Goal: Transaction & Acquisition: Purchase product/service

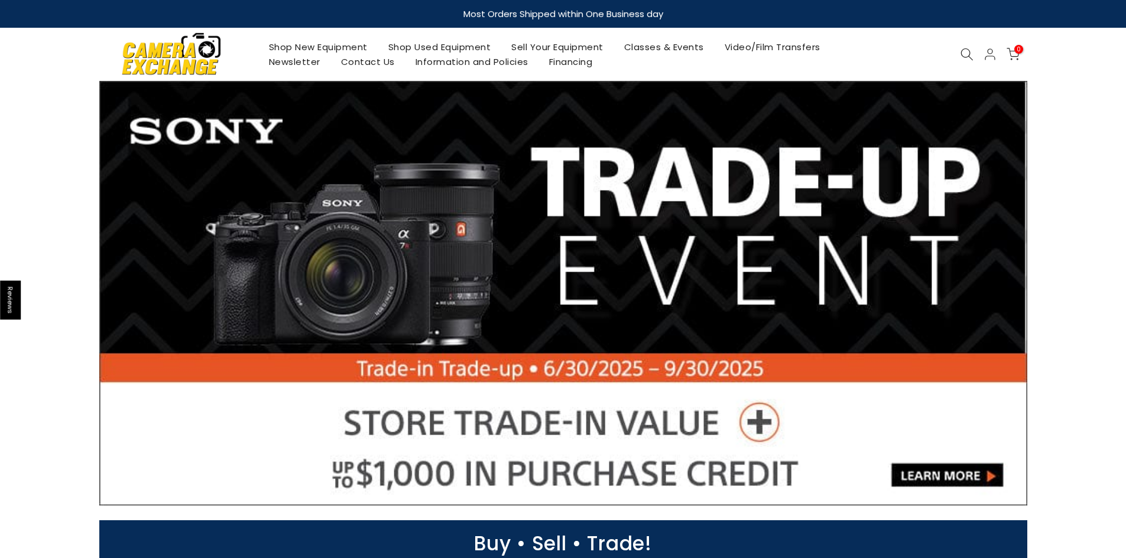
click at [410, 45] on link "Shop Used Equipment" at bounding box center [440, 47] width 124 height 15
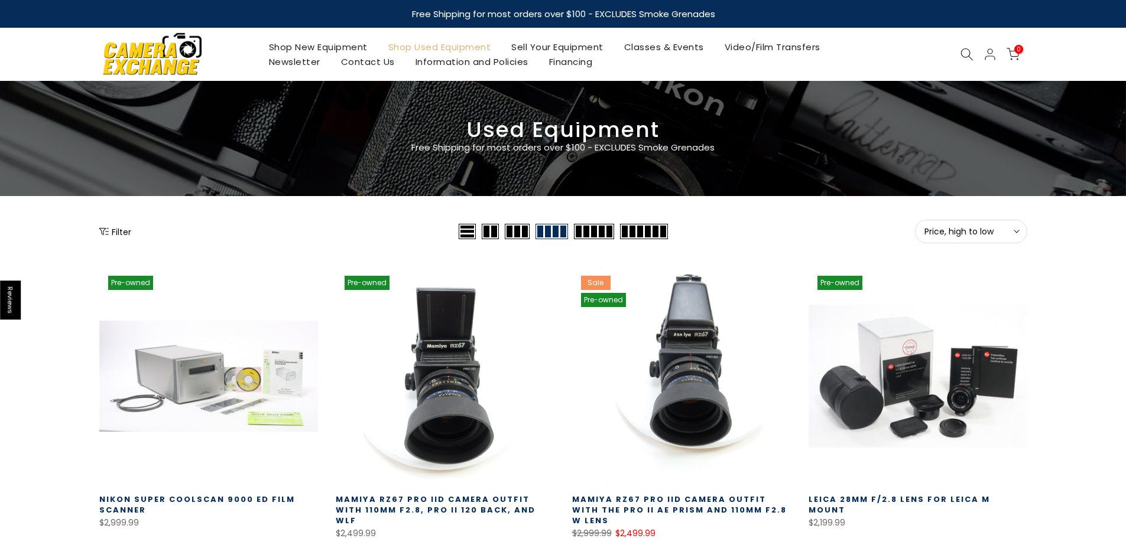
click at [105, 235] on icon "Show filters" at bounding box center [103, 231] width 9 height 9
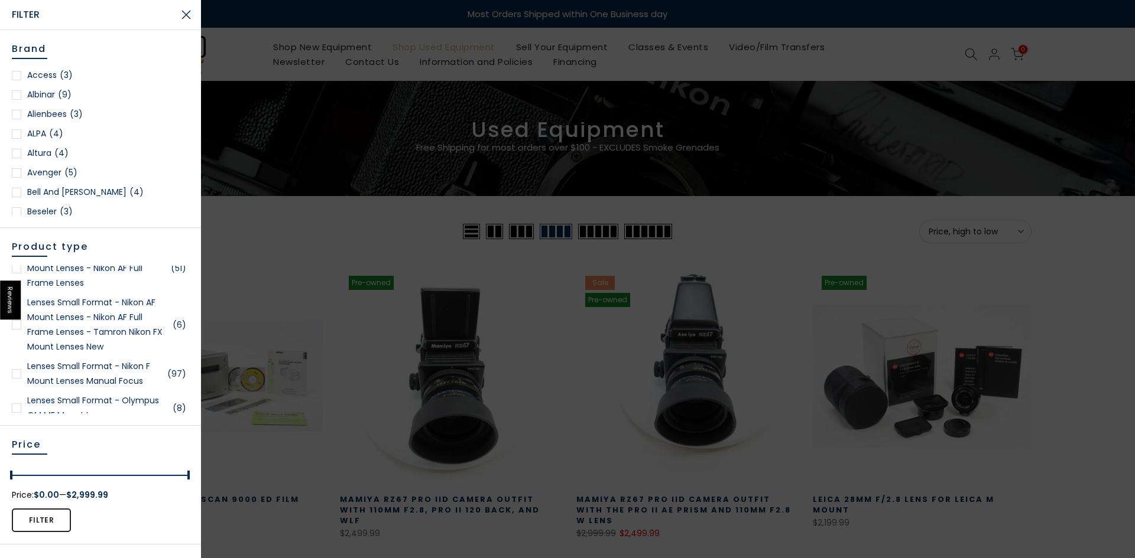
scroll to position [1714, 0]
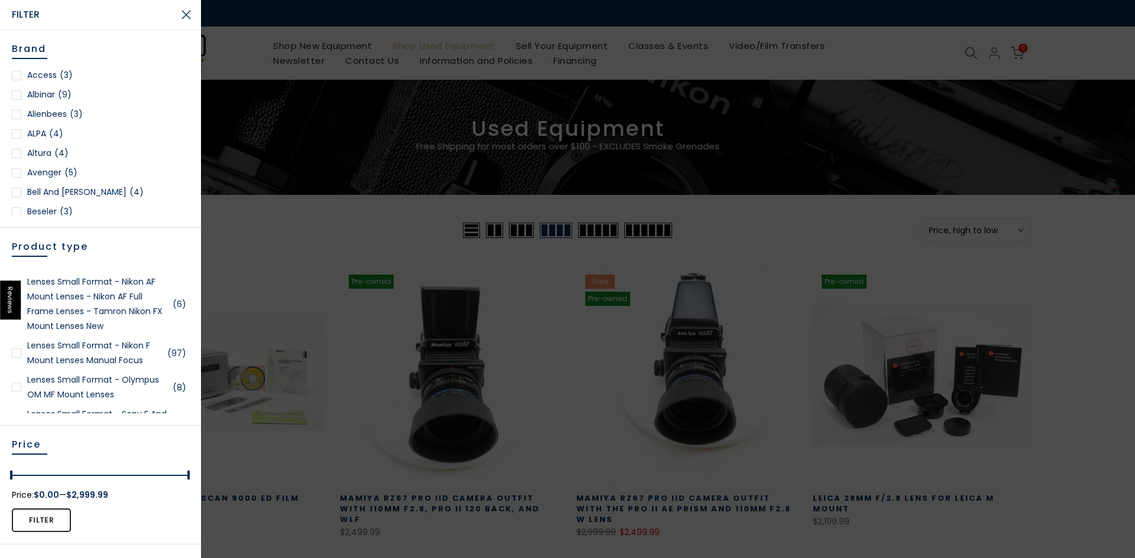
click at [101, 368] on link "Lenses Small Format - Nikon F Mount Lenses Manual Focus (97)" at bounding box center [100, 354] width 177 height 30
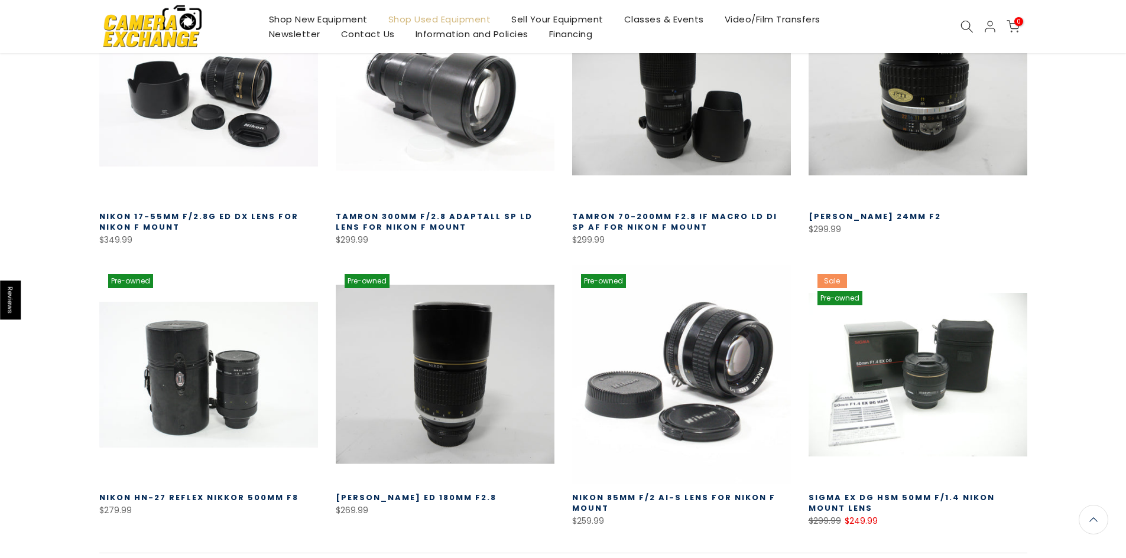
scroll to position [897, 0]
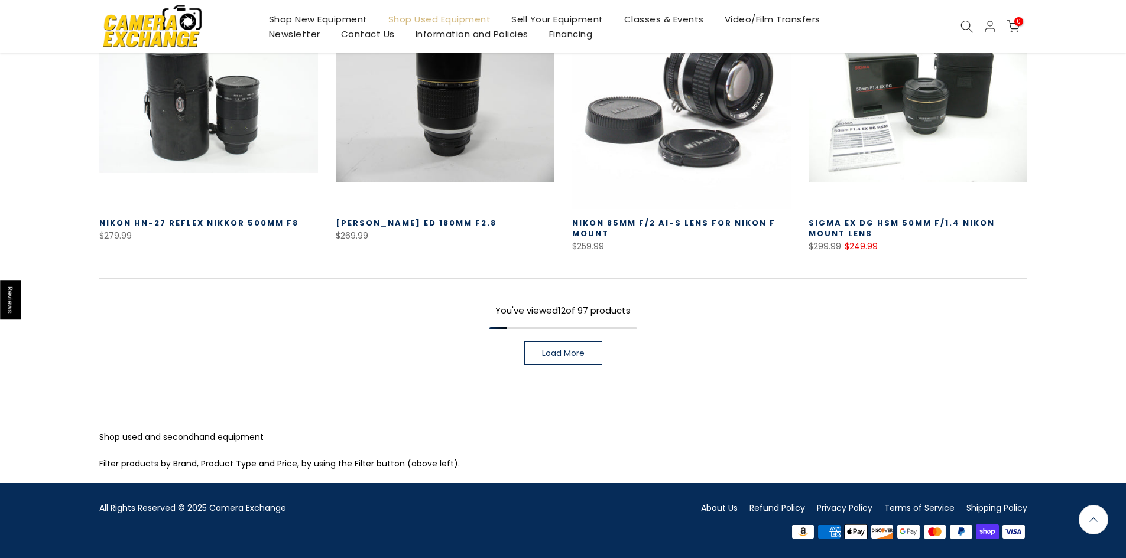
click at [566, 353] on span "Load More" at bounding box center [563, 353] width 43 height 8
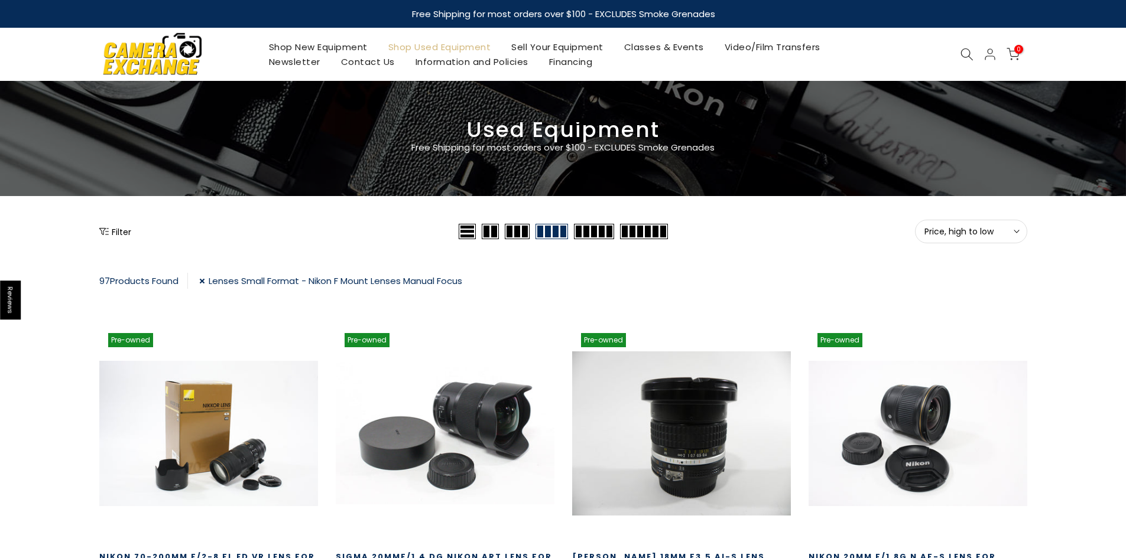
click at [420, 47] on link "Shop Used Equipment" at bounding box center [440, 47] width 124 height 15
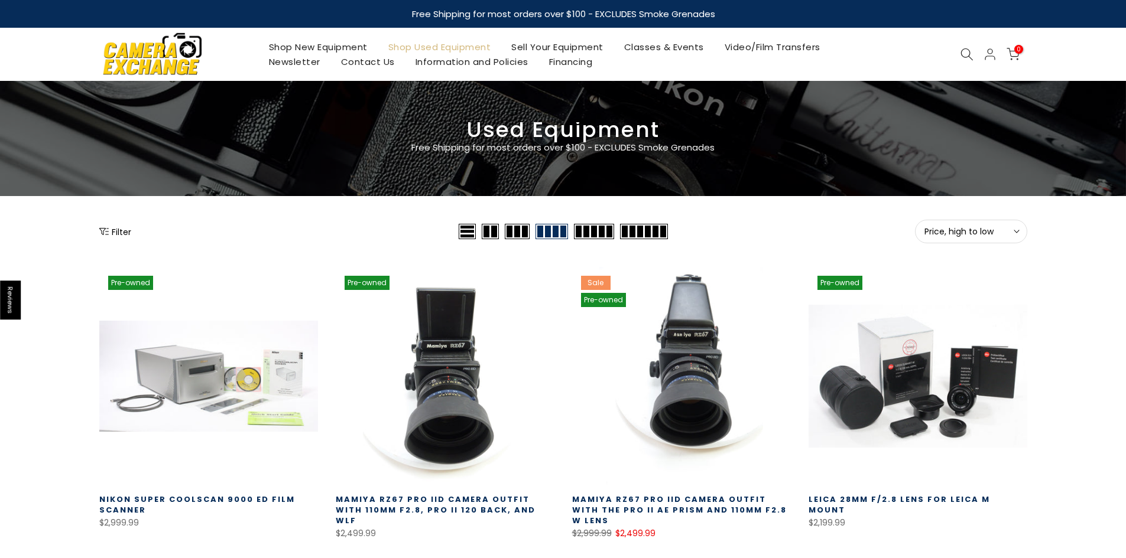
click at [118, 240] on div "Filter" at bounding box center [277, 232] width 356 height 24
click at [121, 234] on button "Filter" at bounding box center [115, 232] width 32 height 12
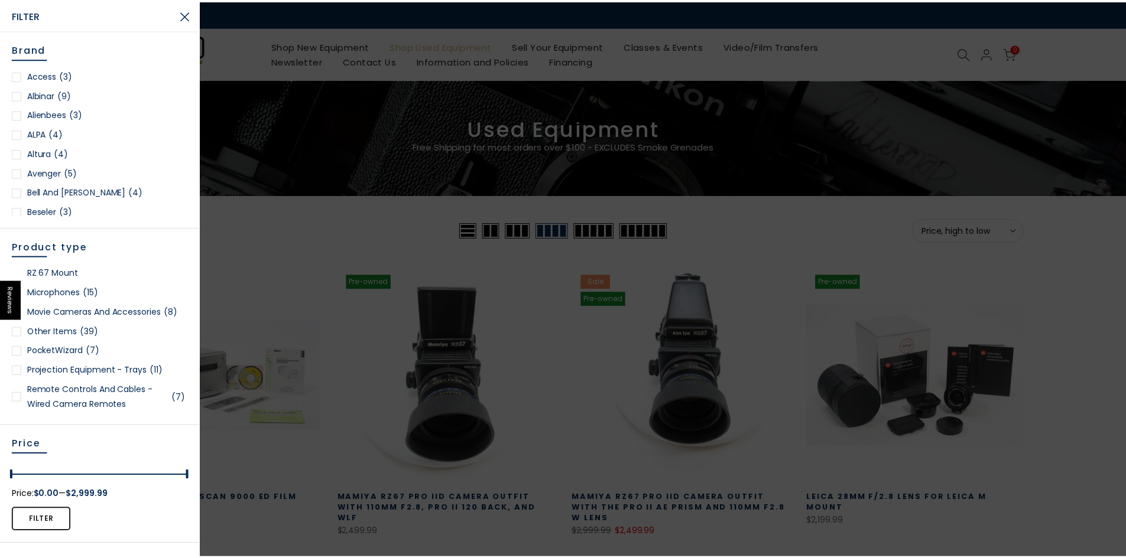
scroll to position [2418, 0]
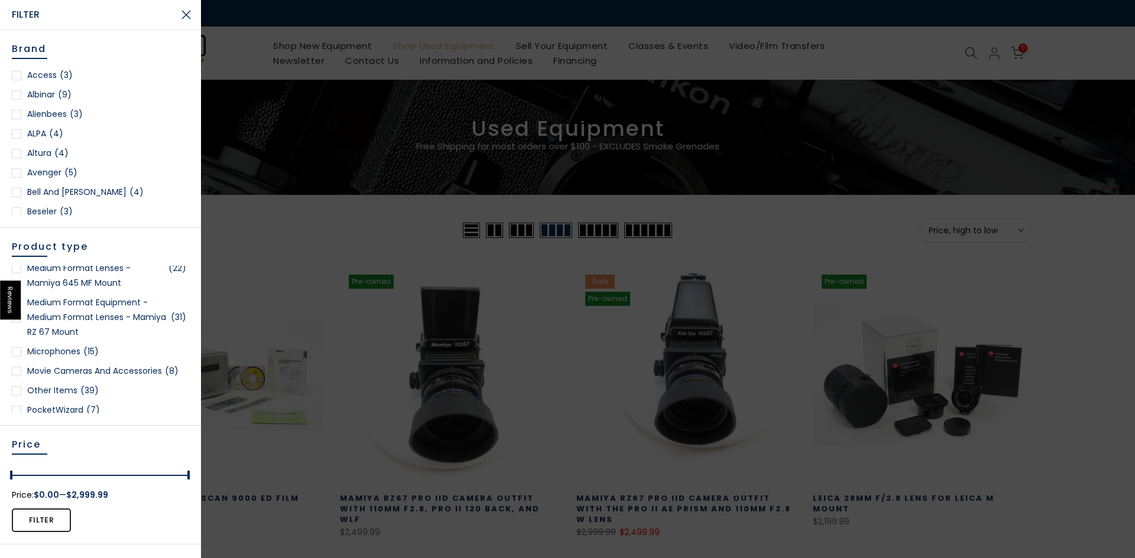
click at [540, 239] on div at bounding box center [567, 279] width 1135 height 558
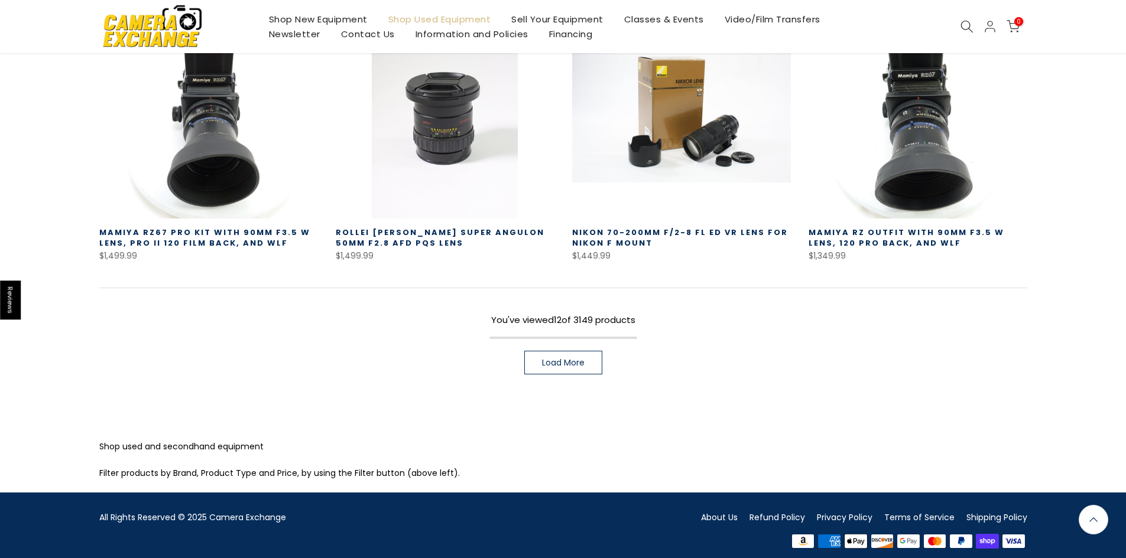
scroll to position [838, 0]
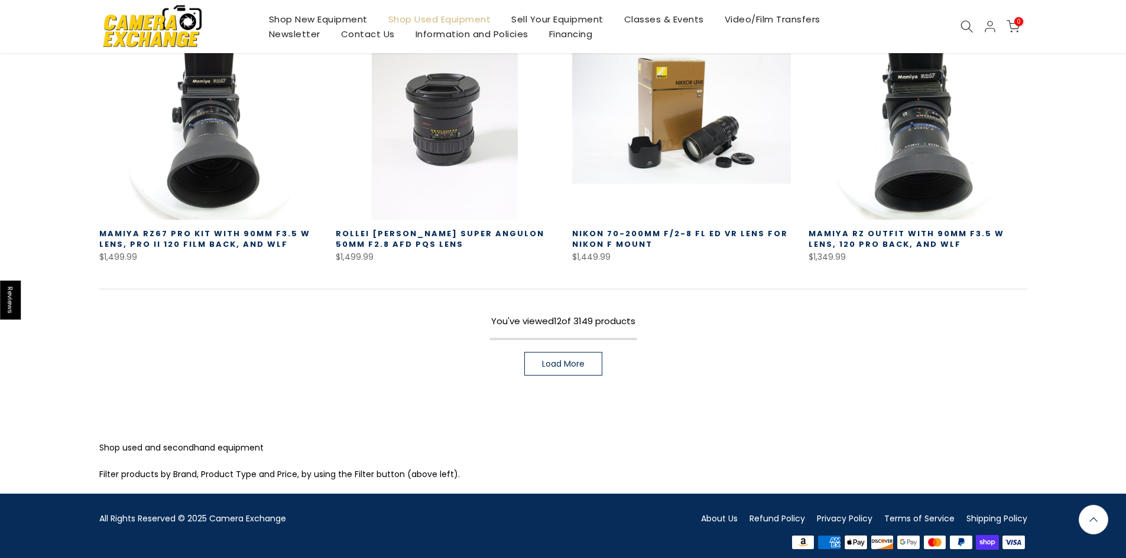
click at [566, 360] on span "Load More" at bounding box center [563, 364] width 43 height 8
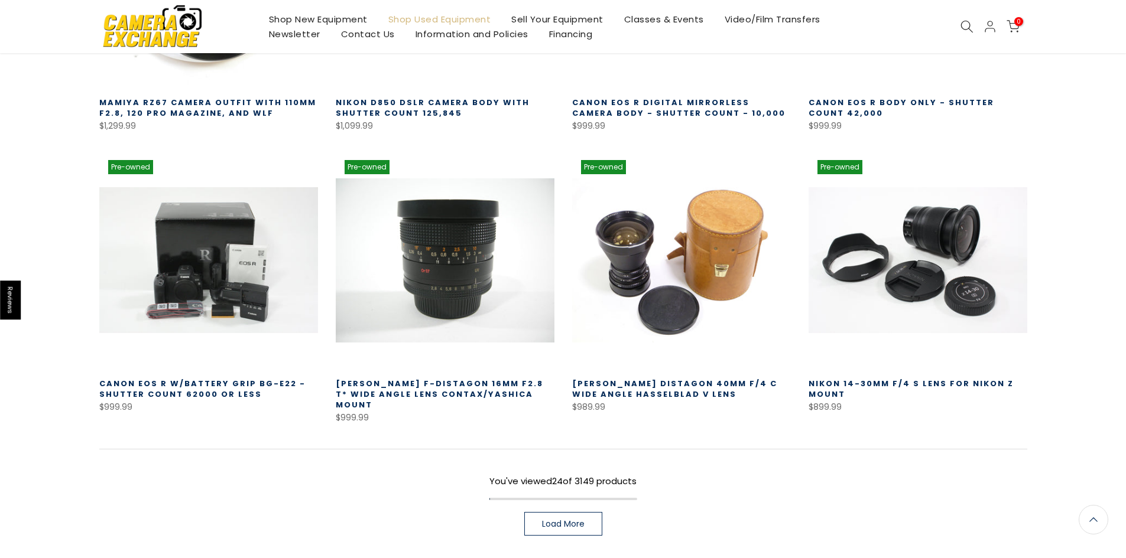
scroll to position [1684, 0]
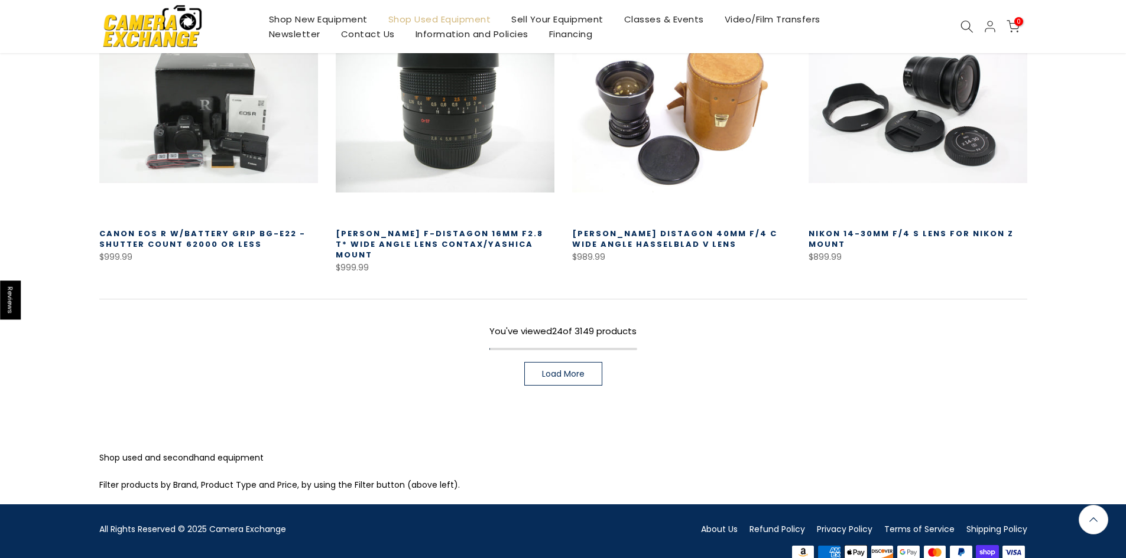
click at [595, 362] on link "Load More" at bounding box center [563, 374] width 78 height 24
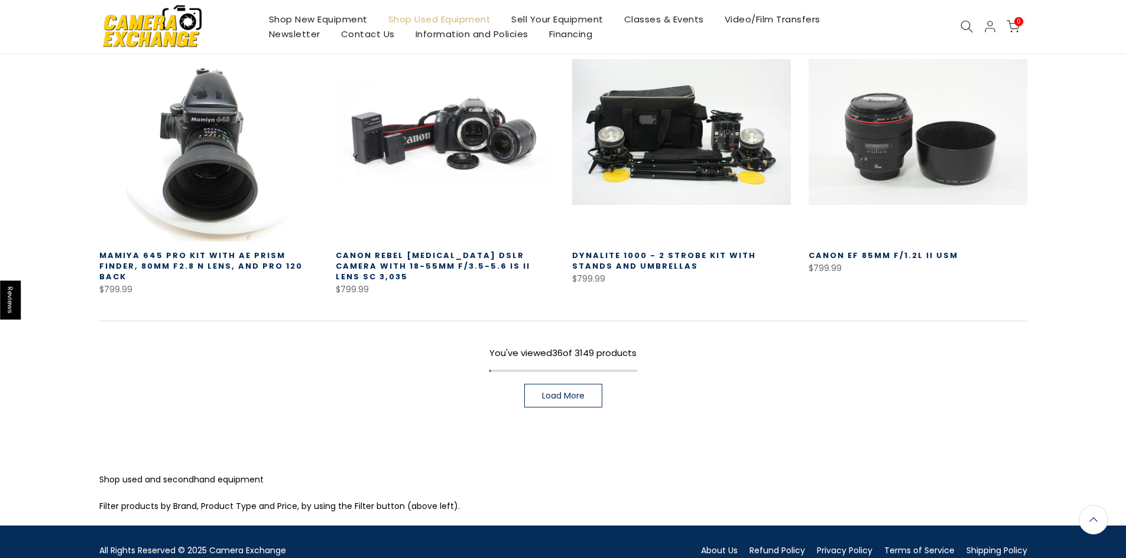
click at [564, 392] on span "Load More" at bounding box center [563, 396] width 43 height 8
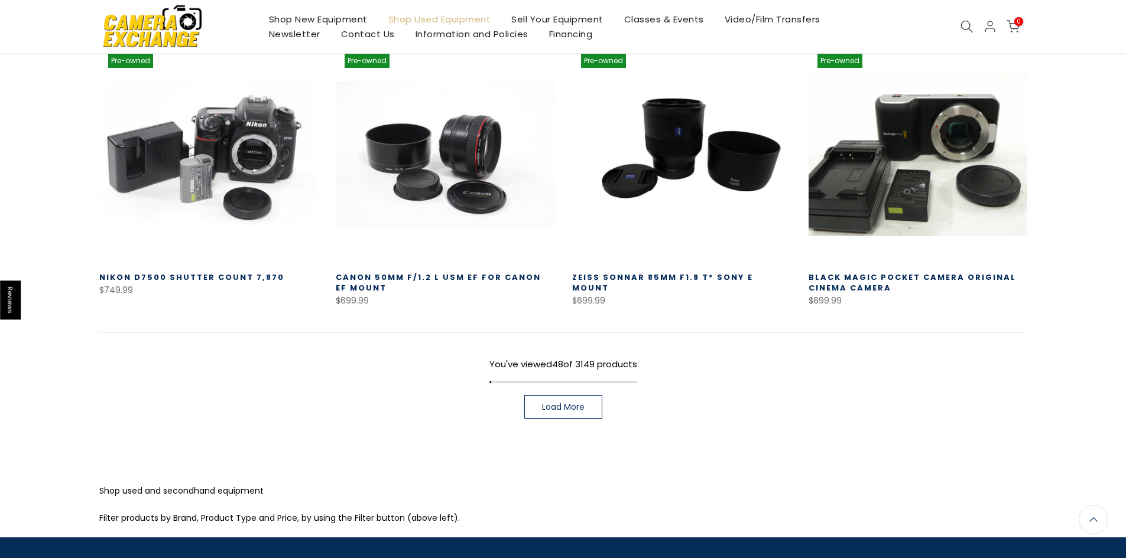
scroll to position [3393, 0]
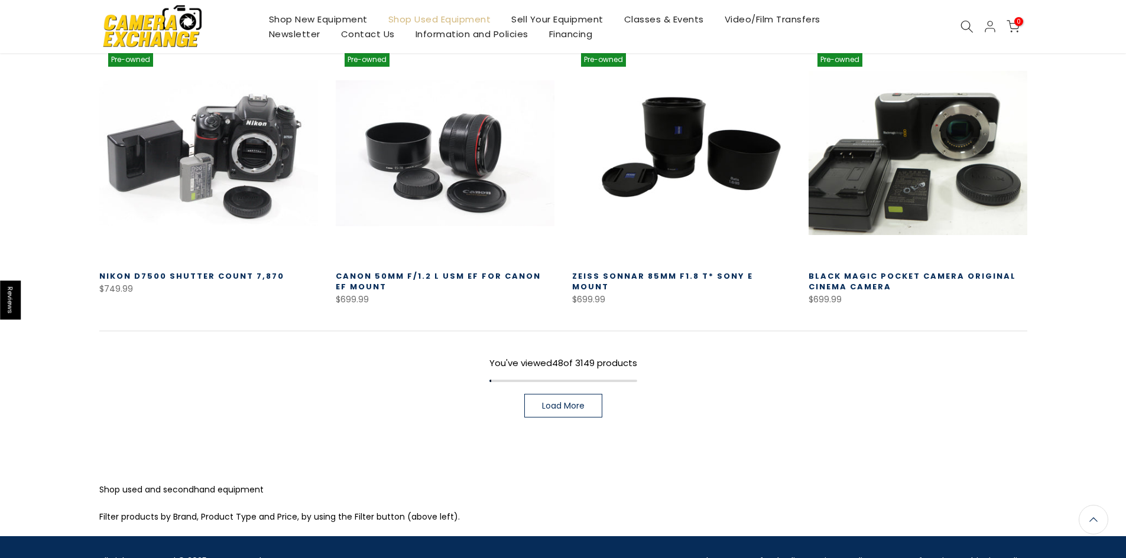
click at [550, 402] on span "Load More" at bounding box center [563, 406] width 43 height 8
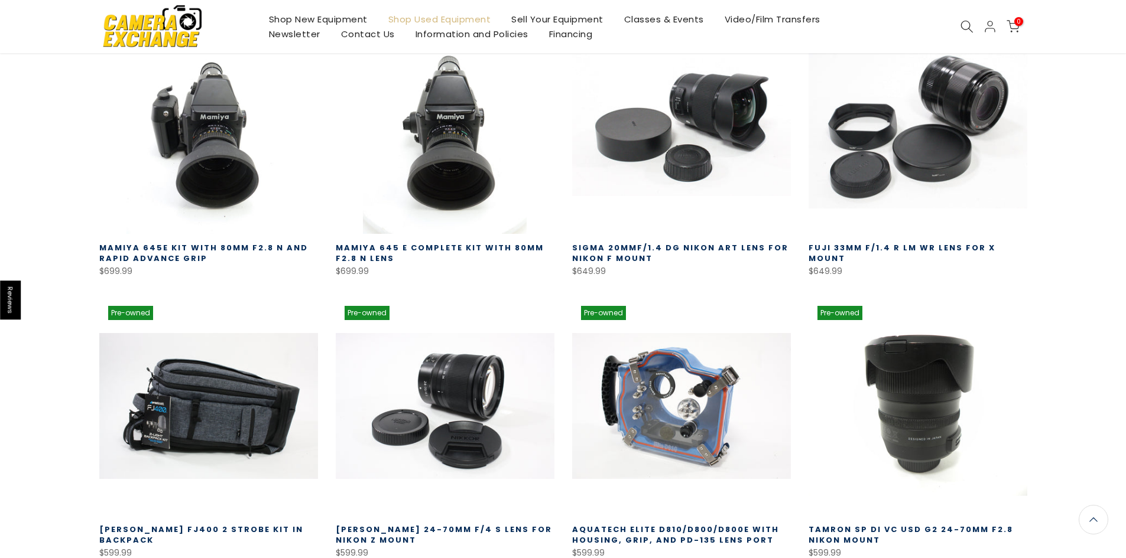
scroll to position [4221, 0]
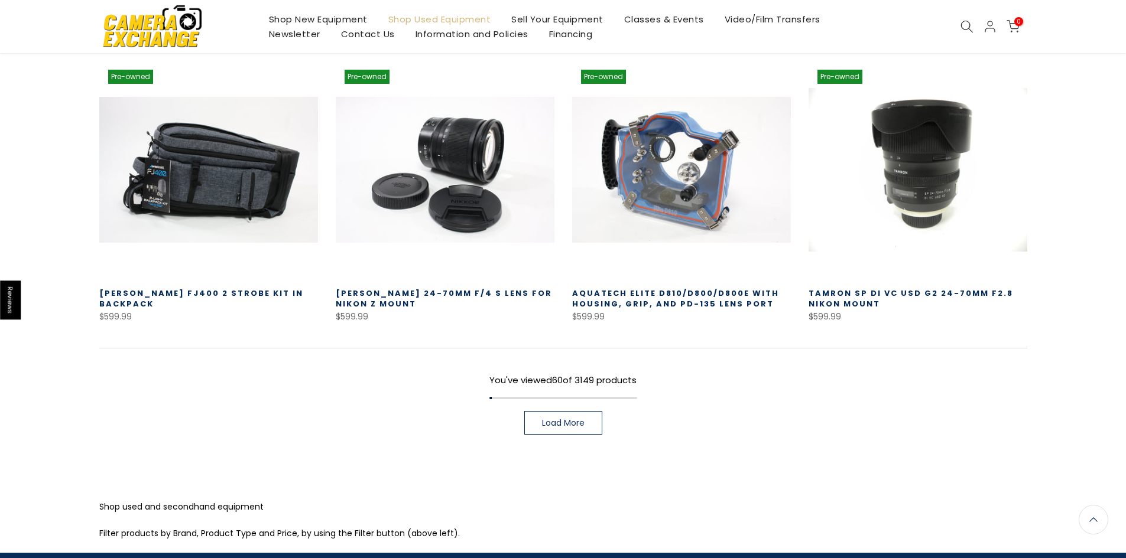
click at [586, 411] on link "Load More" at bounding box center [563, 423] width 78 height 24
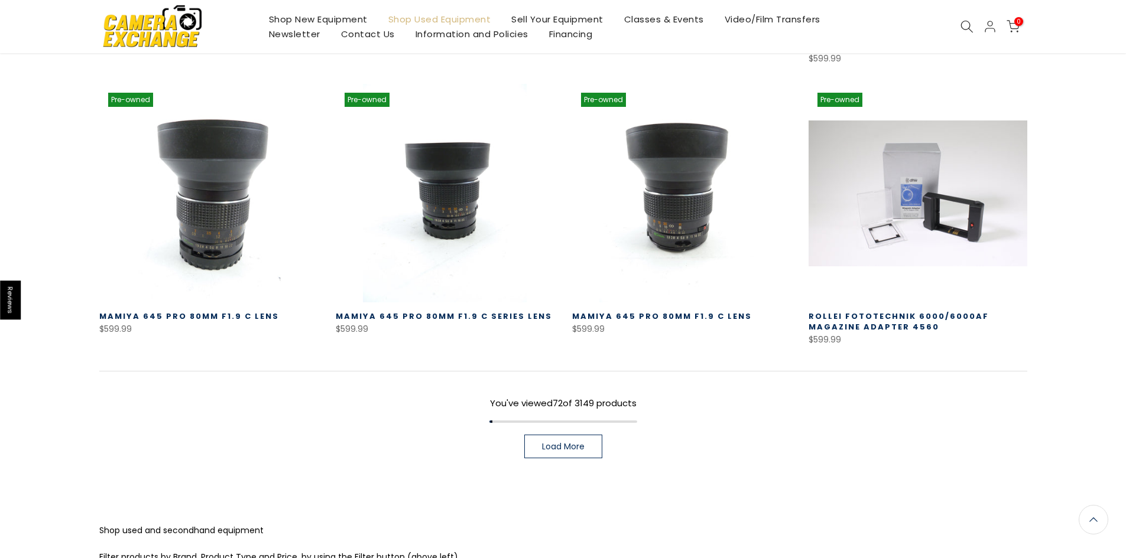
scroll to position [5092, 0]
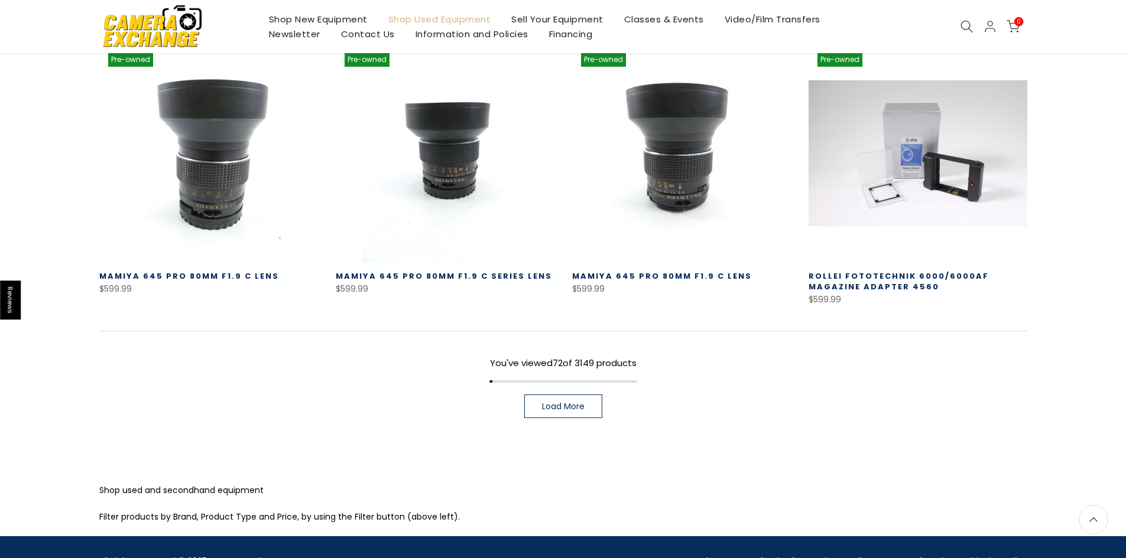
click at [573, 395] on link "Load More" at bounding box center [563, 407] width 78 height 24
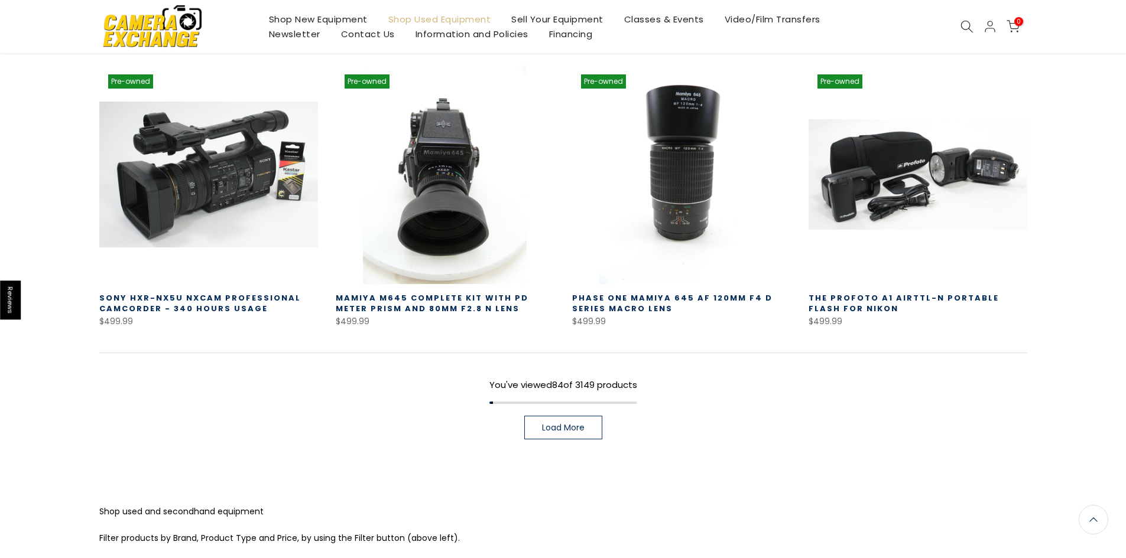
scroll to position [5937, 0]
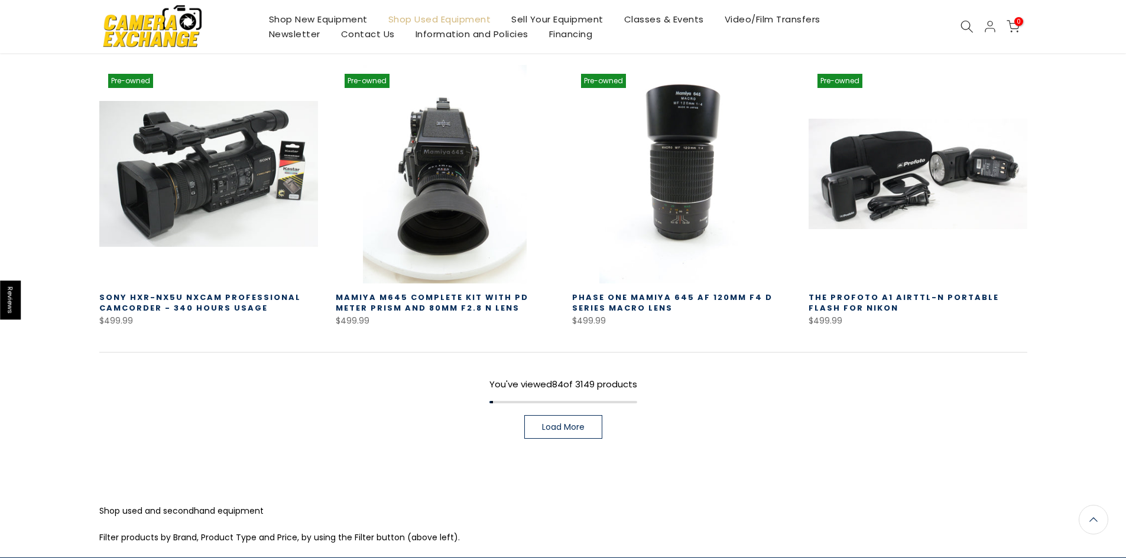
click at [585, 415] on link "Load More" at bounding box center [563, 427] width 78 height 24
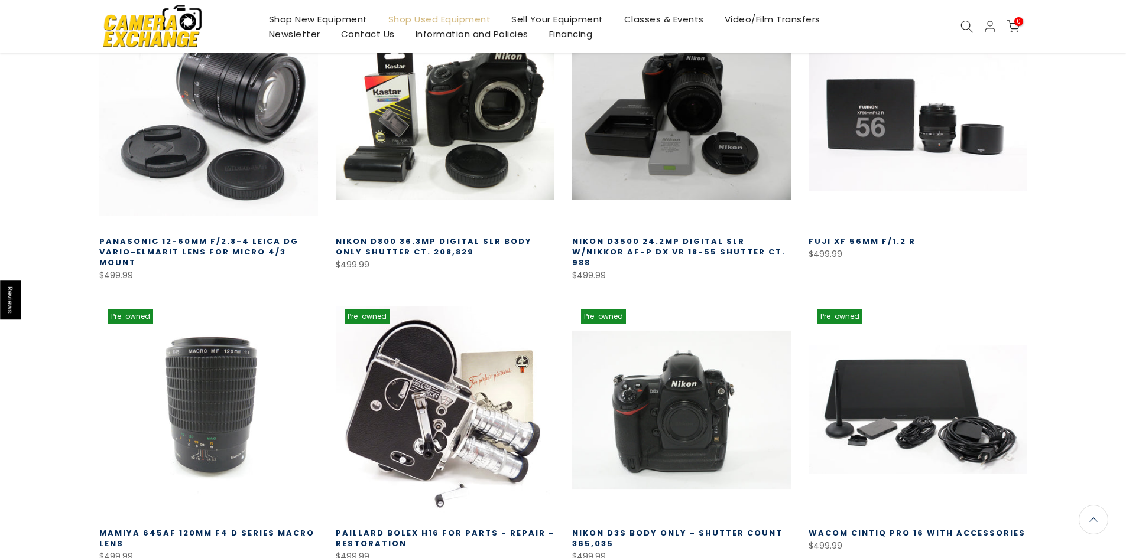
scroll to position [6292, 0]
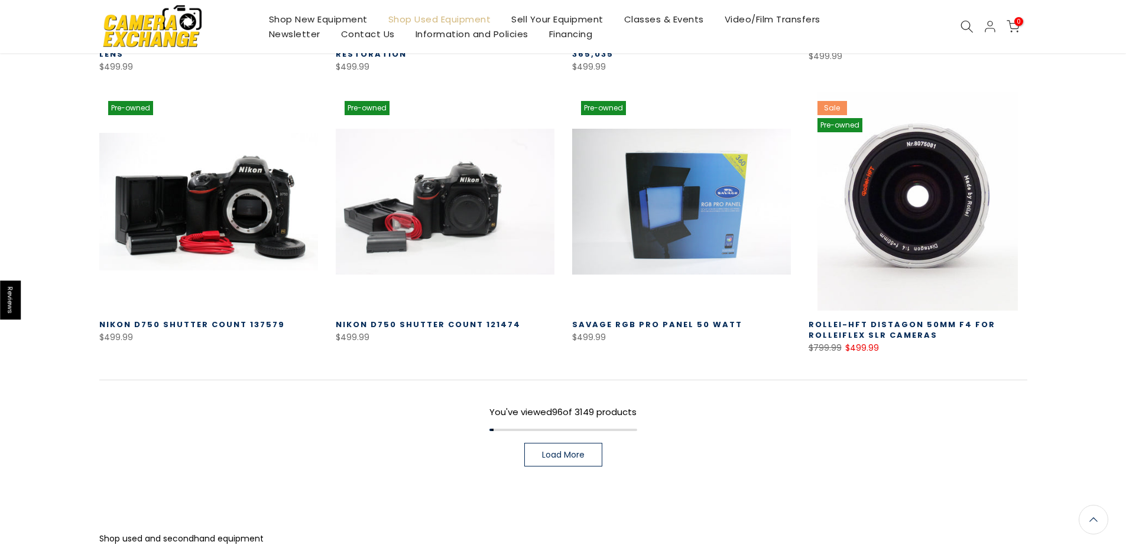
click at [587, 443] on link "Load More" at bounding box center [563, 455] width 78 height 24
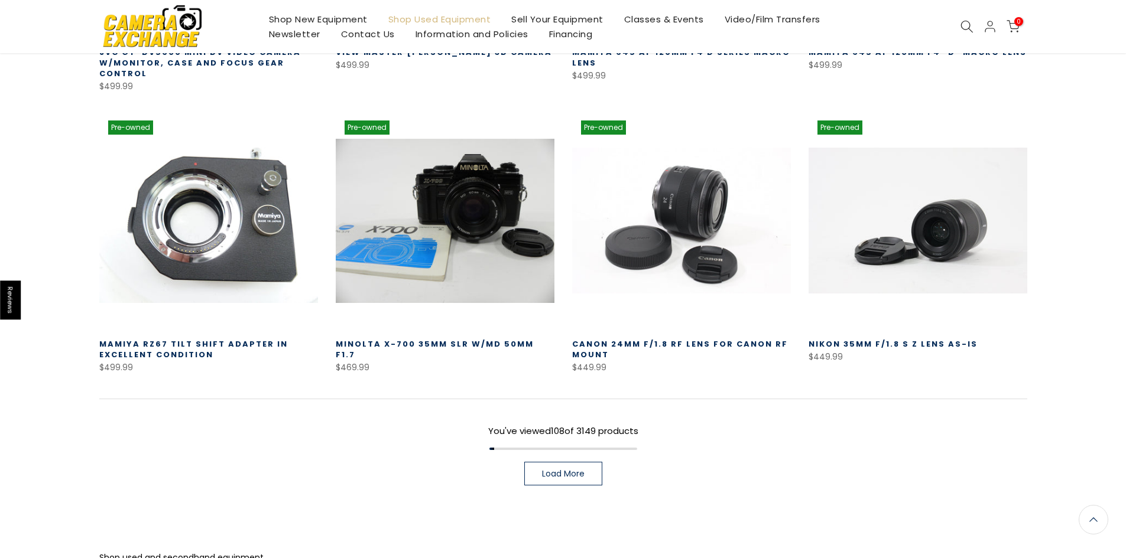
scroll to position [7636, 0]
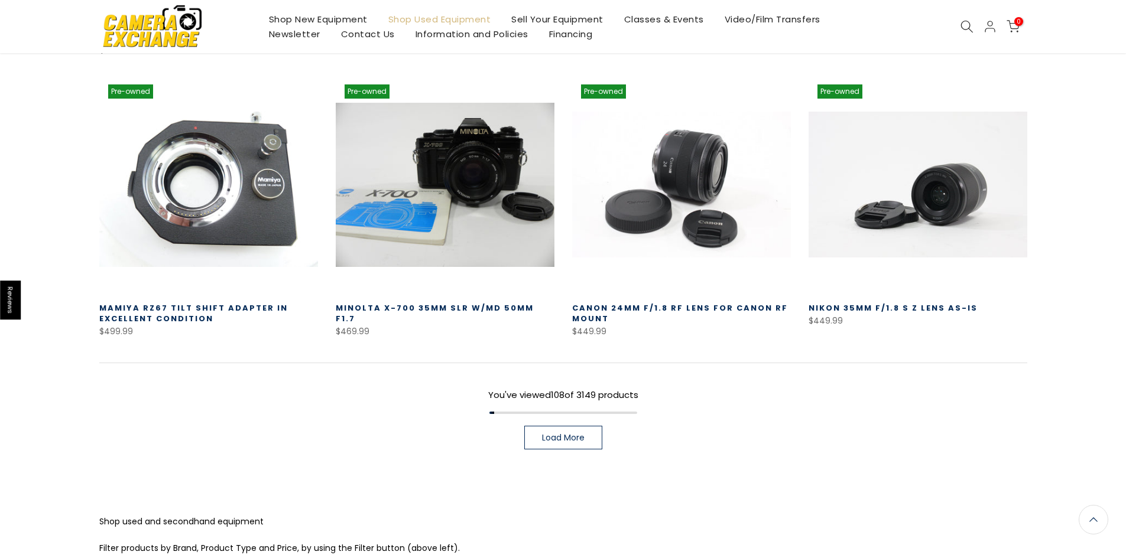
click at [594, 426] on link "Load More" at bounding box center [563, 438] width 78 height 24
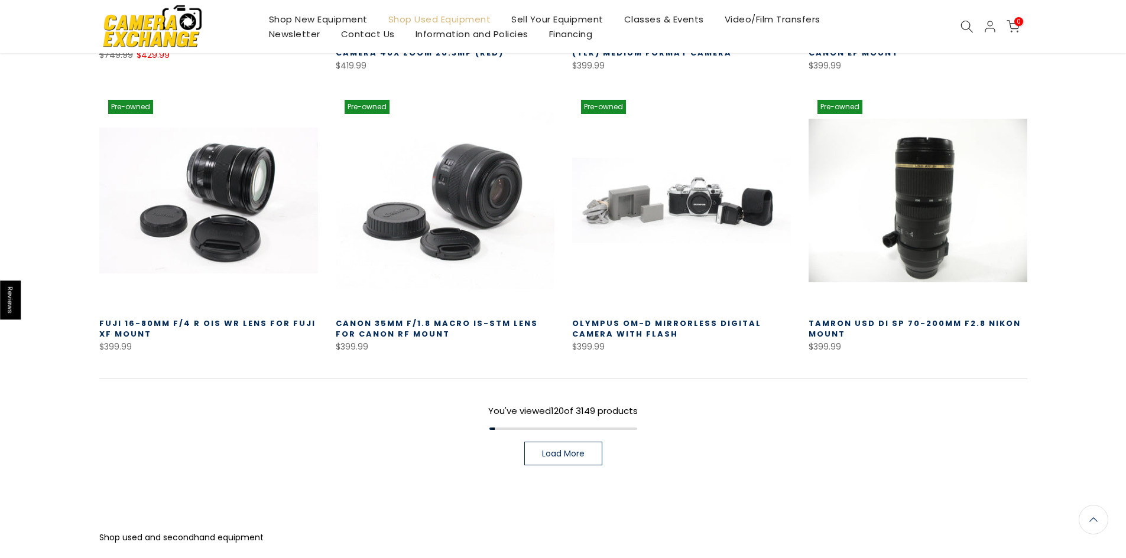
scroll to position [8479, 0]
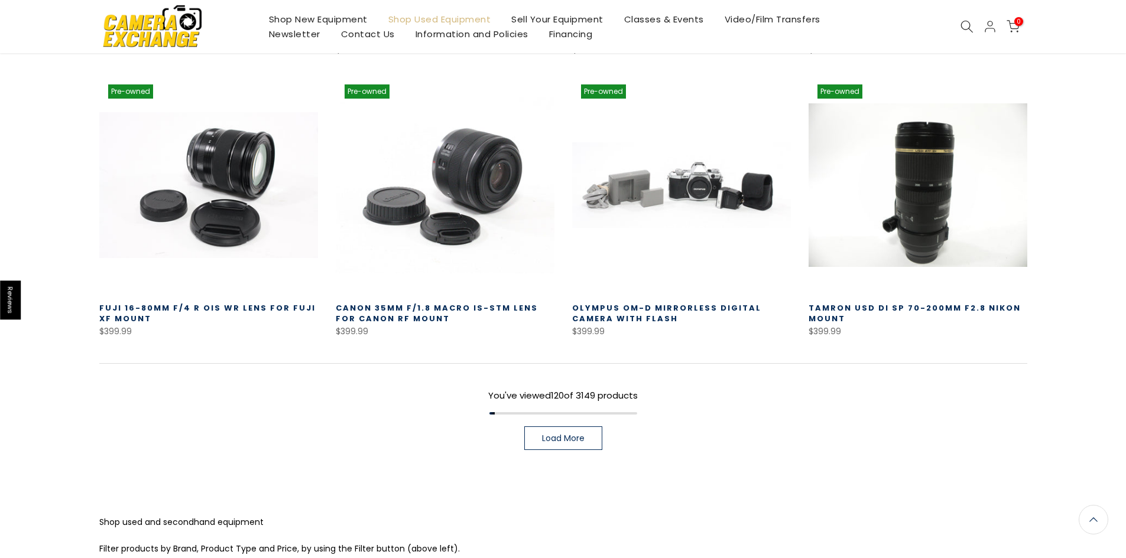
click at [582, 427] on link "Load More" at bounding box center [563, 439] width 78 height 24
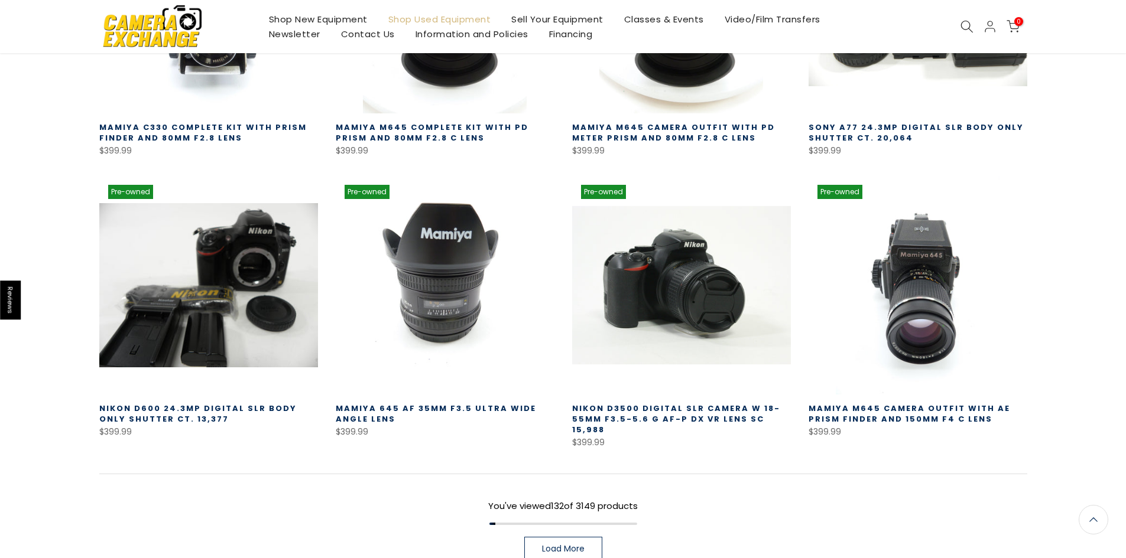
scroll to position [9248, 0]
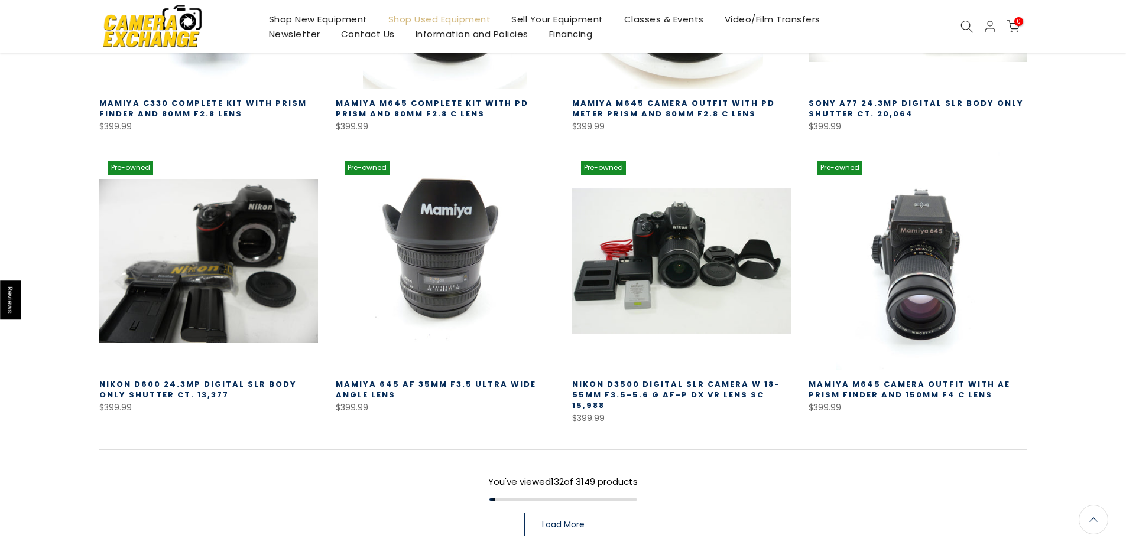
click at [547, 521] on span "Load More" at bounding box center [563, 525] width 43 height 8
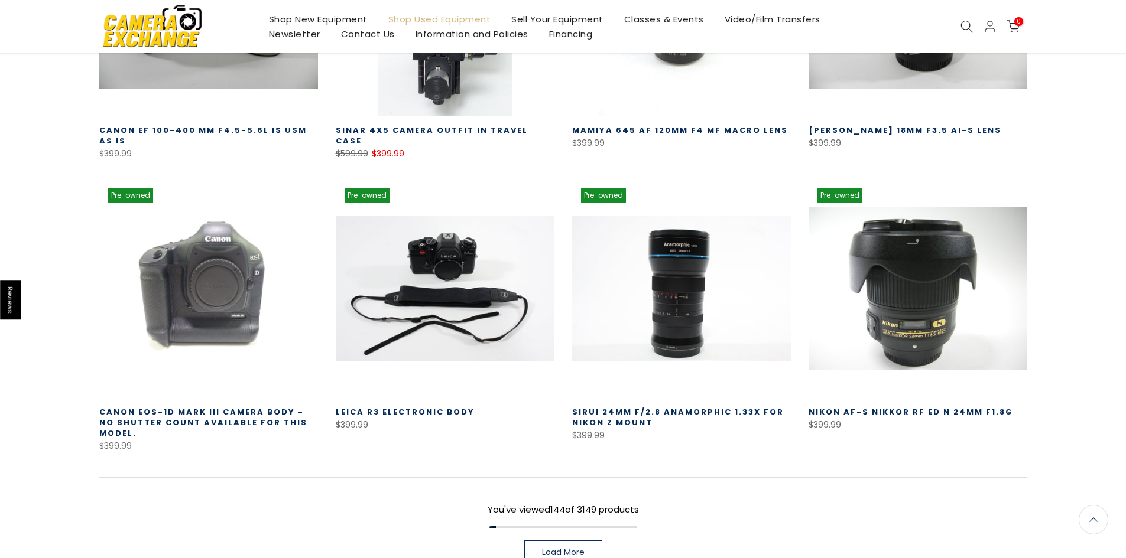
click at [547, 548] on span "Load More" at bounding box center [563, 552] width 43 height 8
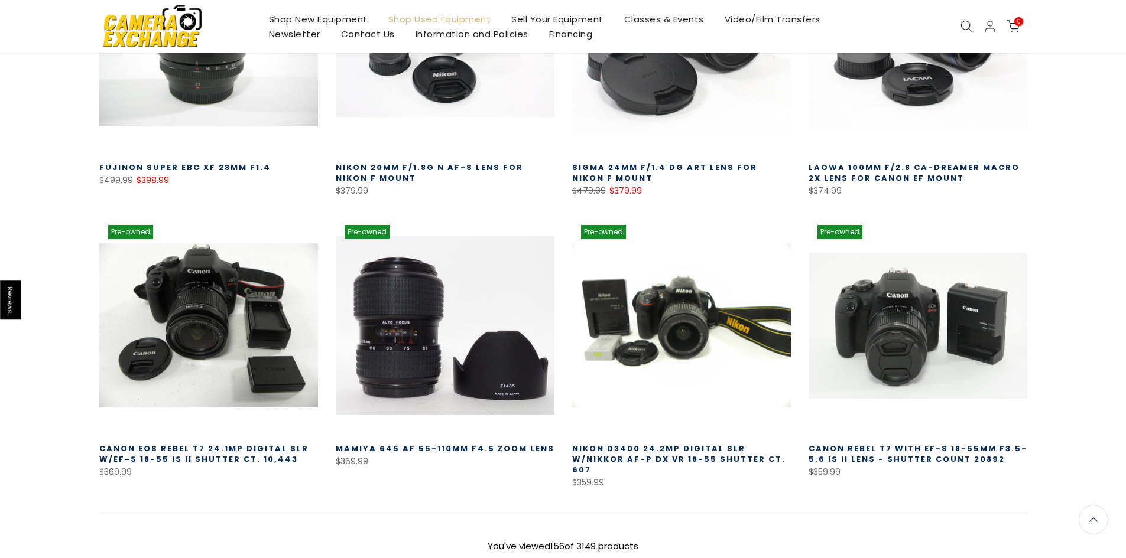
scroll to position [11013, 0]
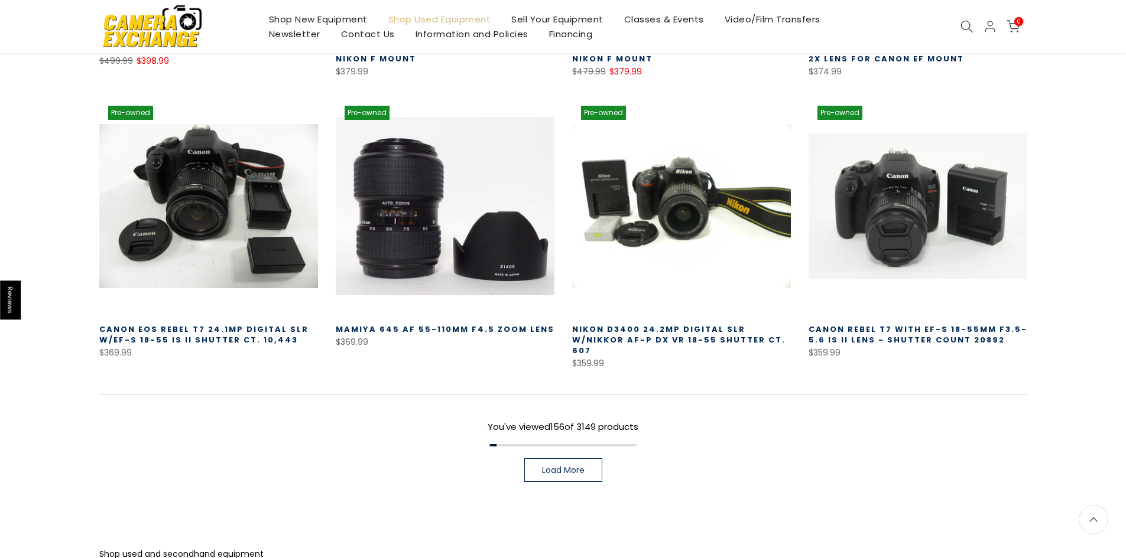
click at [569, 466] on span "Load More" at bounding box center [563, 470] width 43 height 8
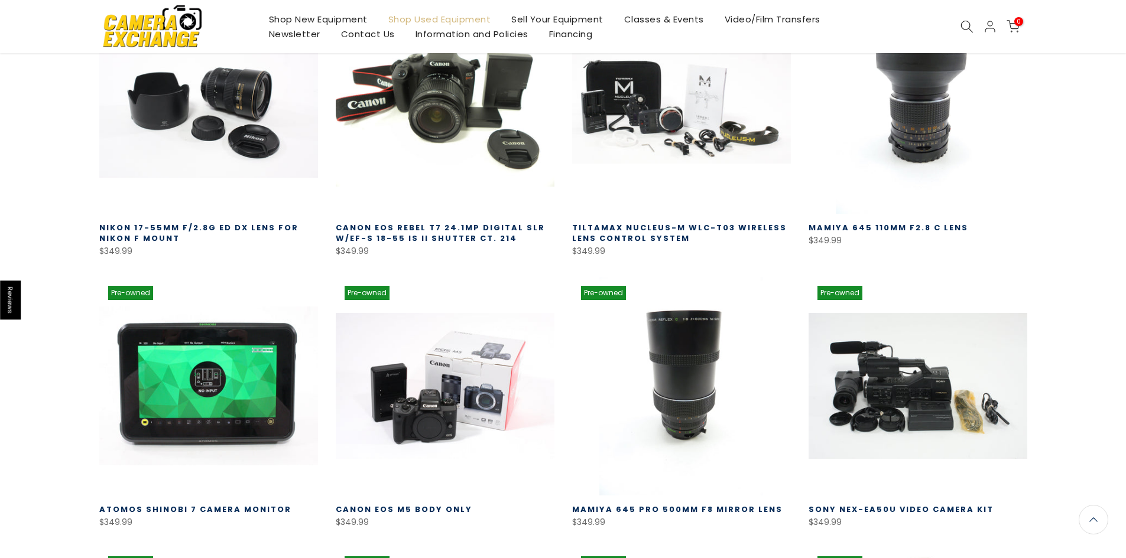
scroll to position [11425, 0]
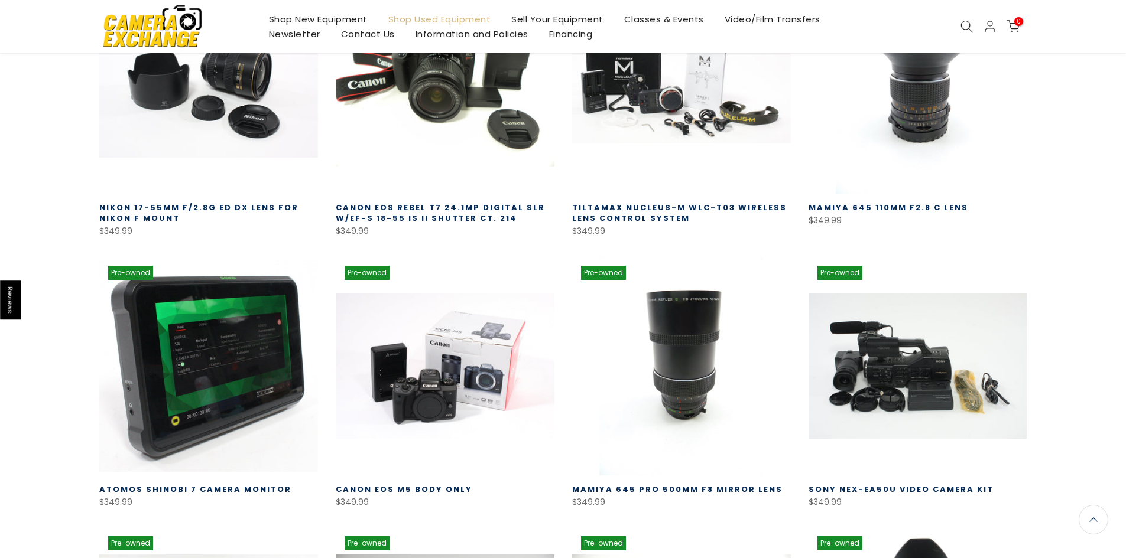
click at [213, 257] on link at bounding box center [208, 366] width 219 height 219
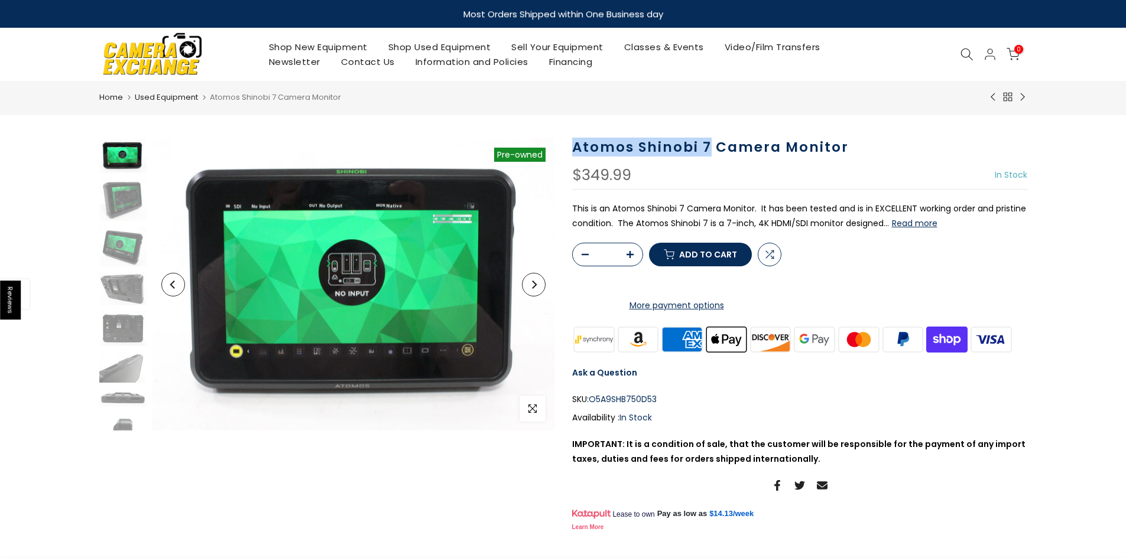
drag, startPoint x: 569, startPoint y: 142, endPoint x: 708, endPoint y: 149, distance: 139.6
click at [708, 149] on div "Atomos Shinobi 7 Camera Monitor $349.99 In Stock Pre order Out of stock This is…" at bounding box center [799, 337] width 473 height 396
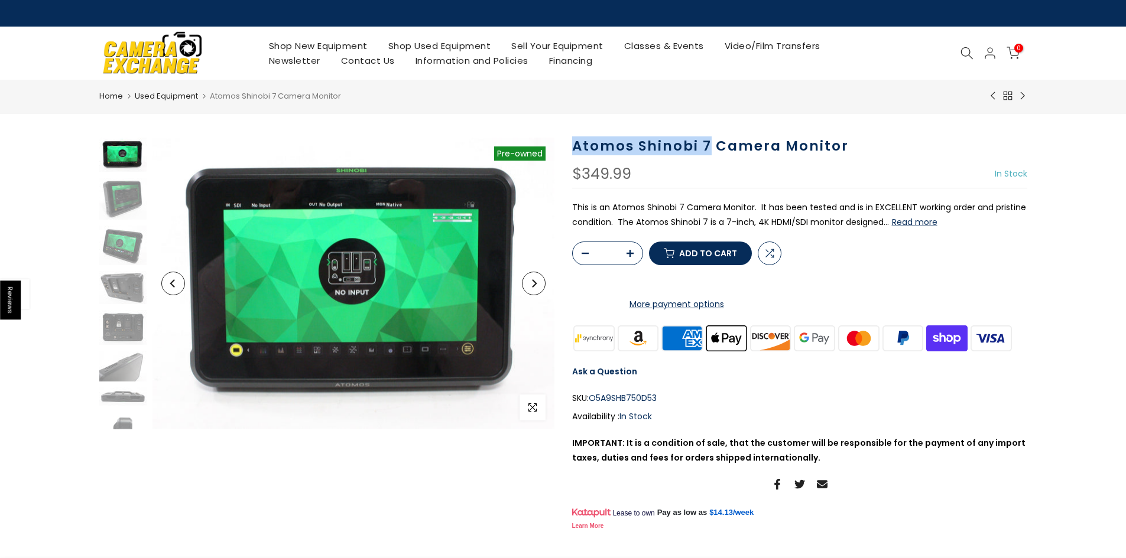
copy h1 "Atomos Shinobi 7"
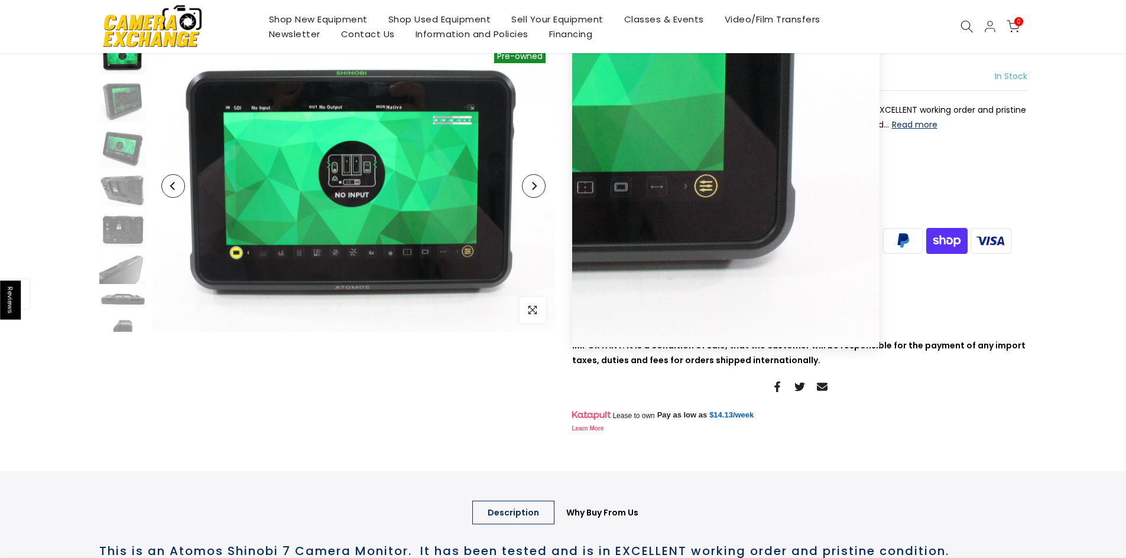
scroll to position [118, 0]
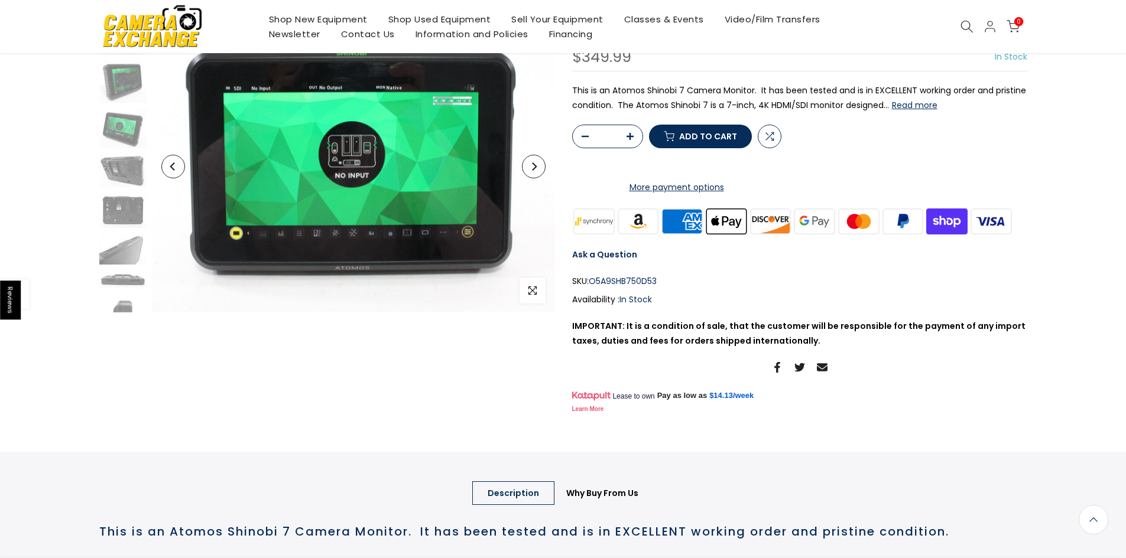
click at [907, 103] on button "Read more" at bounding box center [915, 105] width 46 height 11
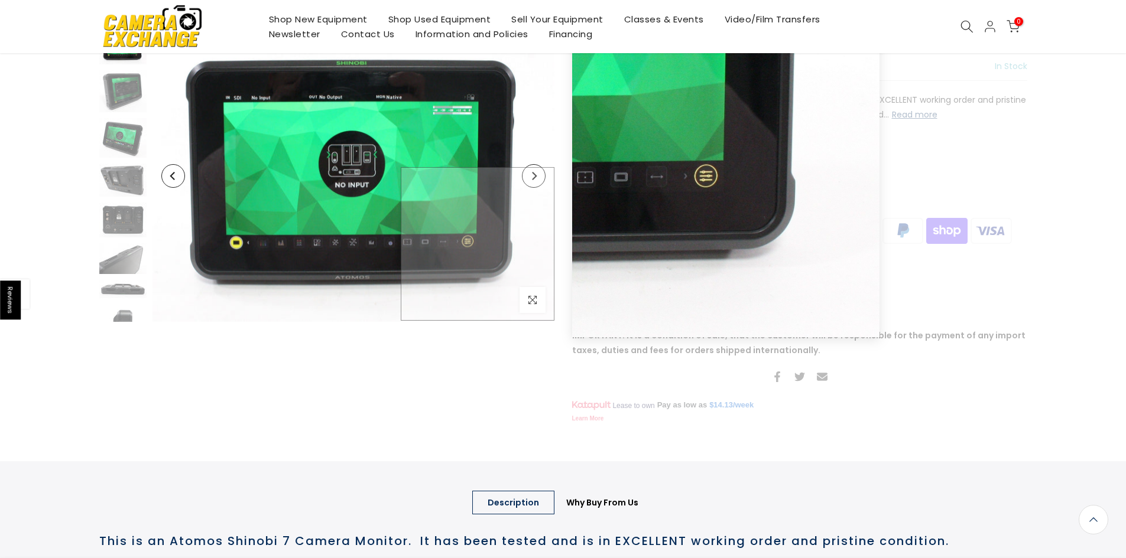
scroll to position [0, 0]
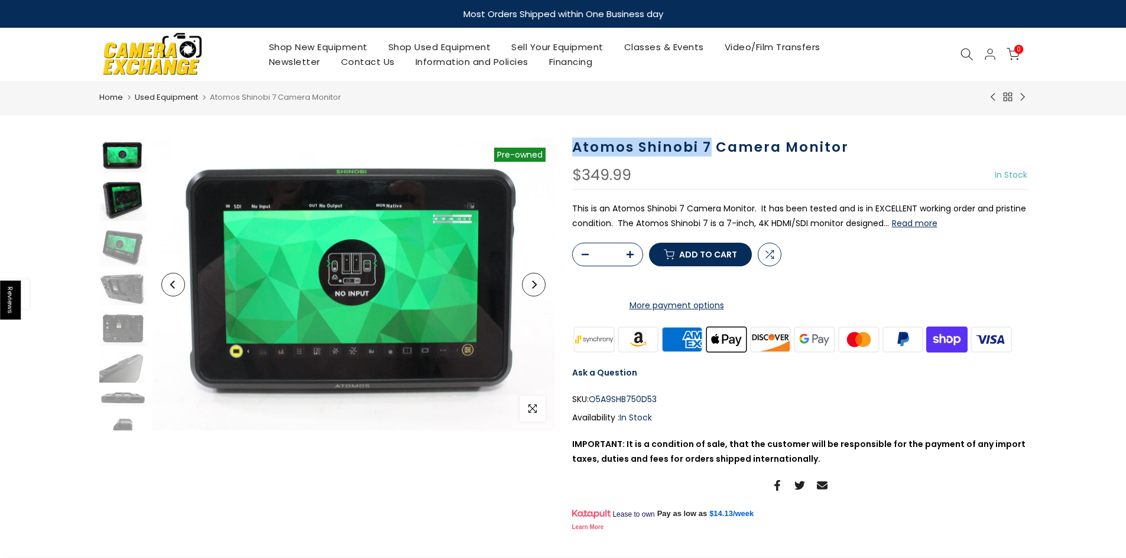
click at [124, 210] on img at bounding box center [122, 200] width 47 height 42
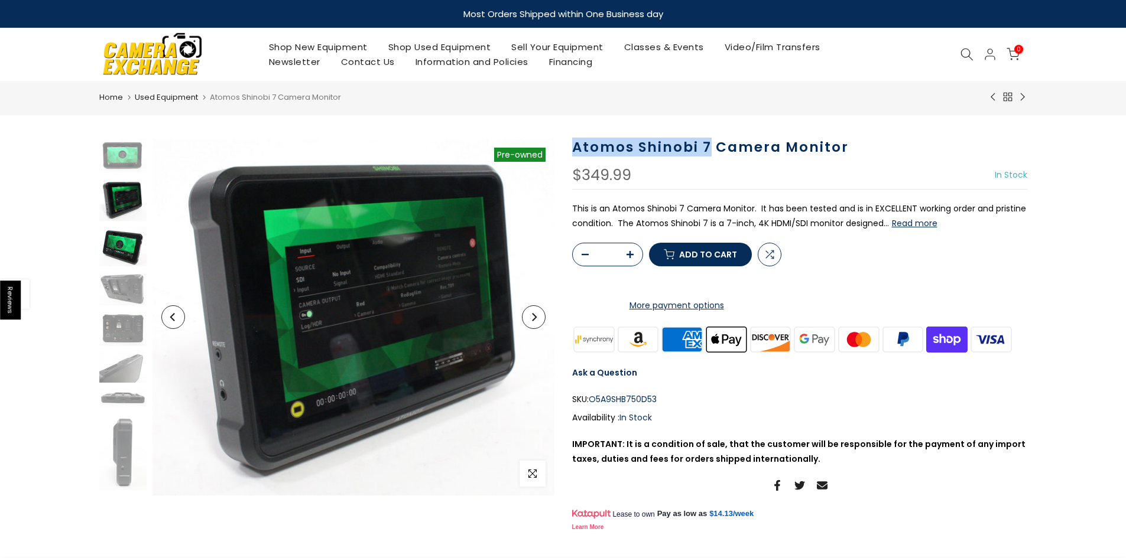
click at [127, 239] on img at bounding box center [122, 247] width 47 height 40
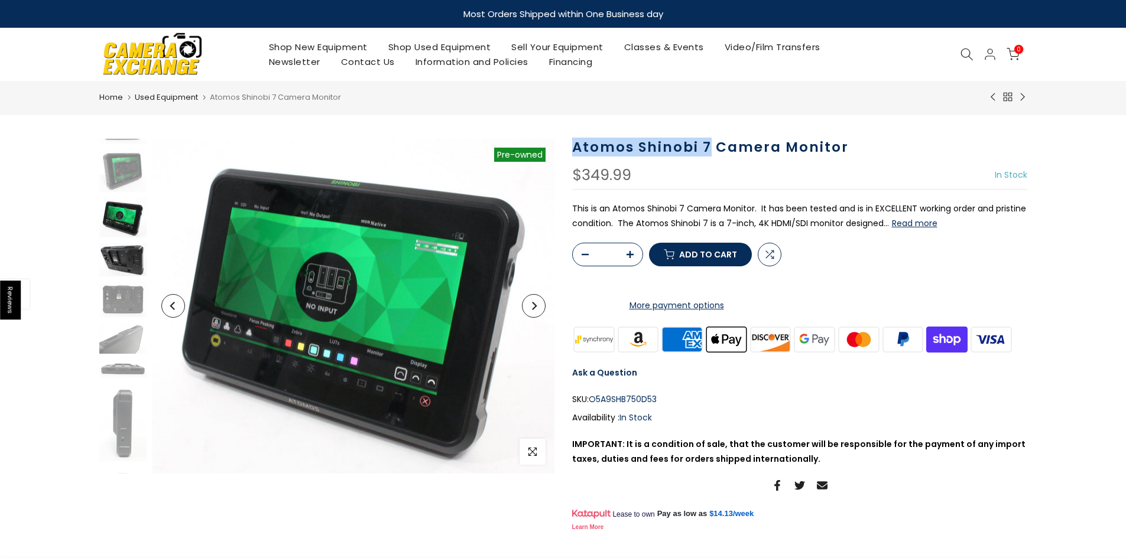
click at [126, 267] on img at bounding box center [122, 259] width 47 height 33
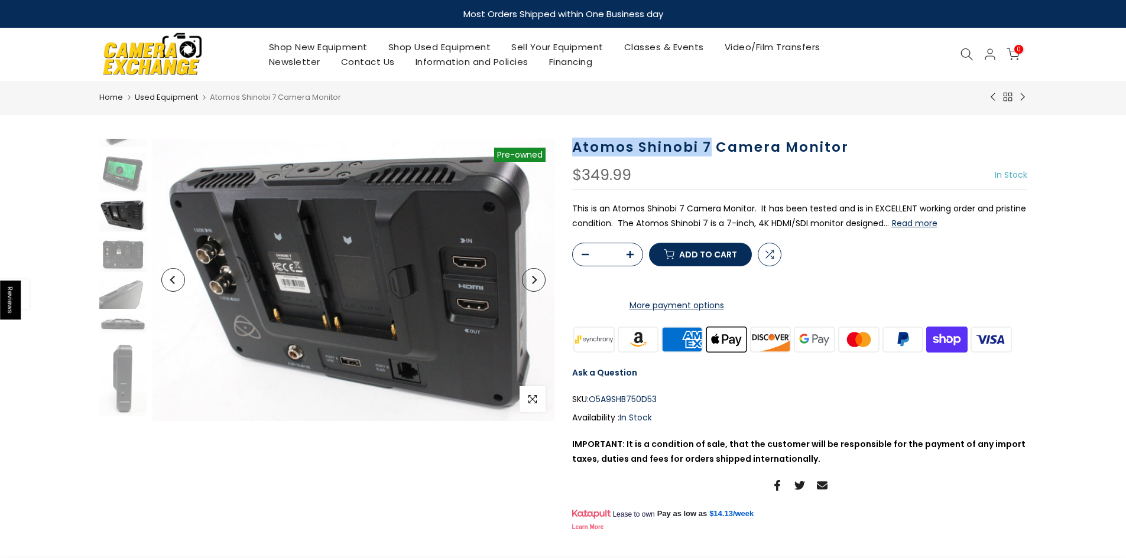
scroll to position [74, 0]
click at [126, 261] on img at bounding box center [122, 254] width 47 height 35
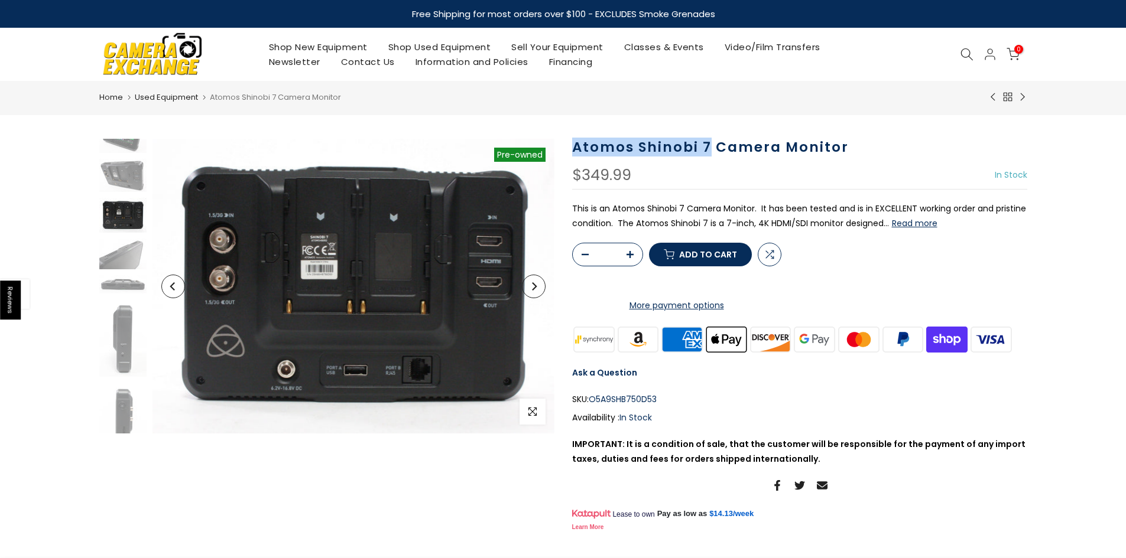
click at [126, 261] on img at bounding box center [122, 254] width 47 height 31
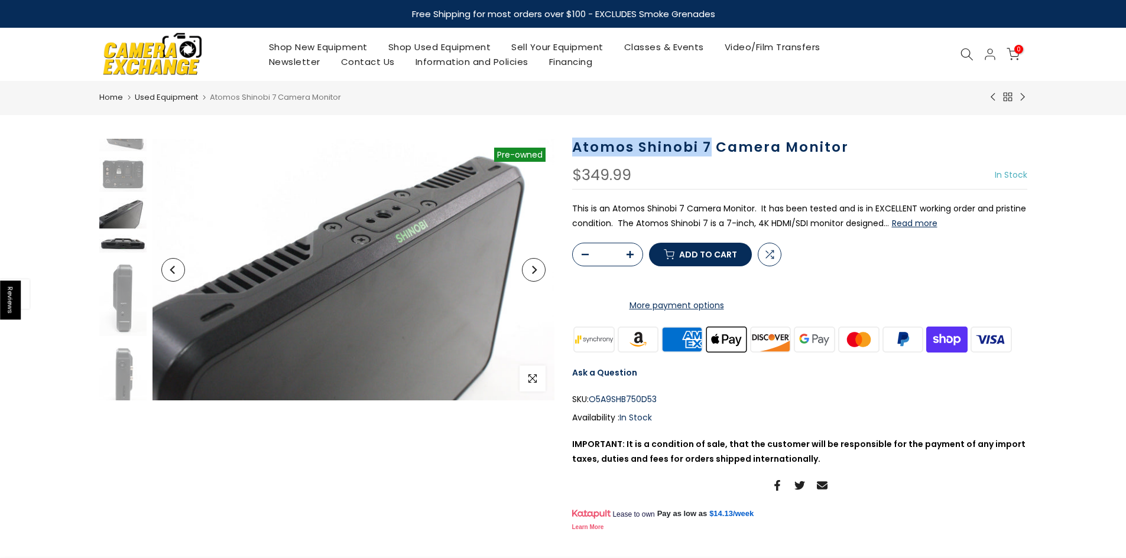
click at [128, 249] on img at bounding box center [122, 244] width 47 height 18
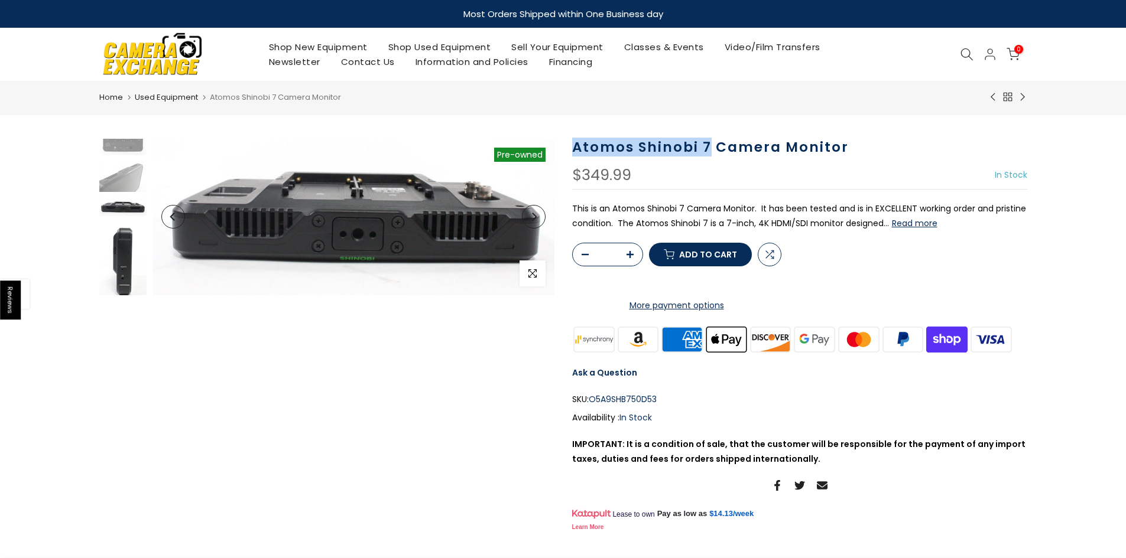
click at [128, 249] on img at bounding box center [122, 260] width 47 height 77
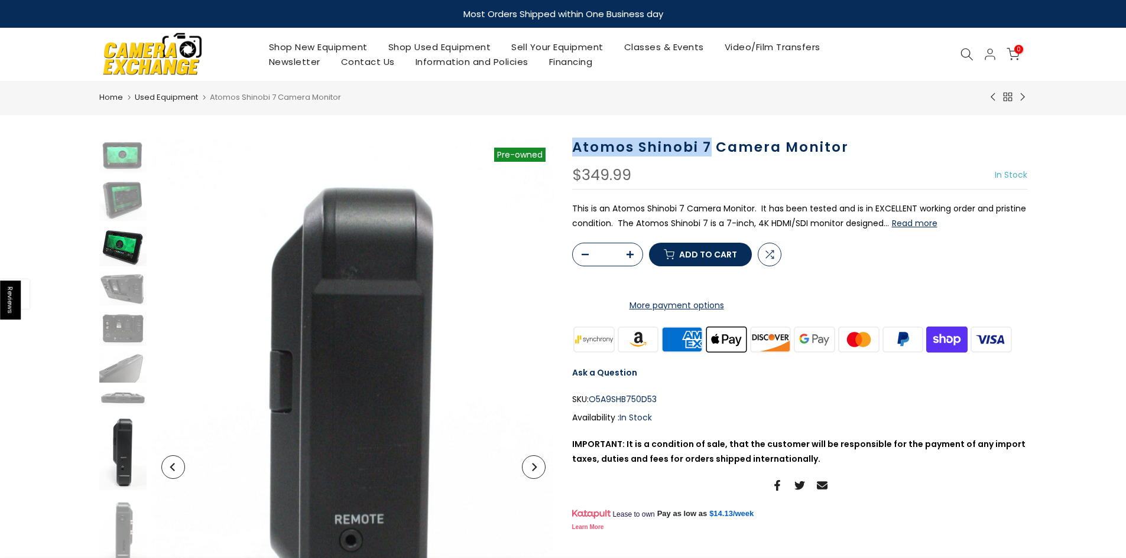
scroll to position [0, 0]
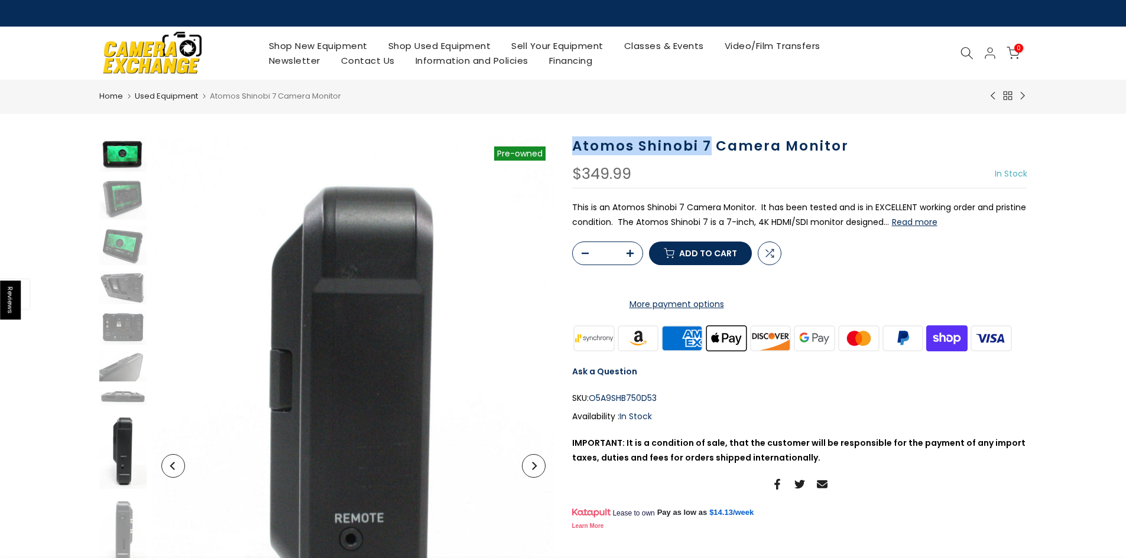
click at [135, 160] on img at bounding box center [122, 155] width 47 height 34
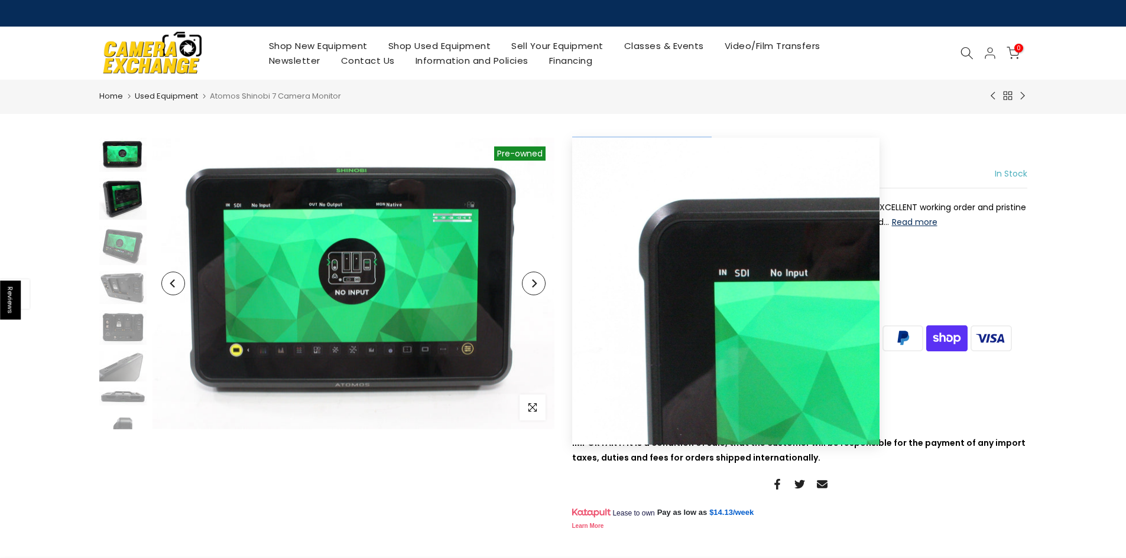
click at [126, 196] on img at bounding box center [122, 199] width 47 height 42
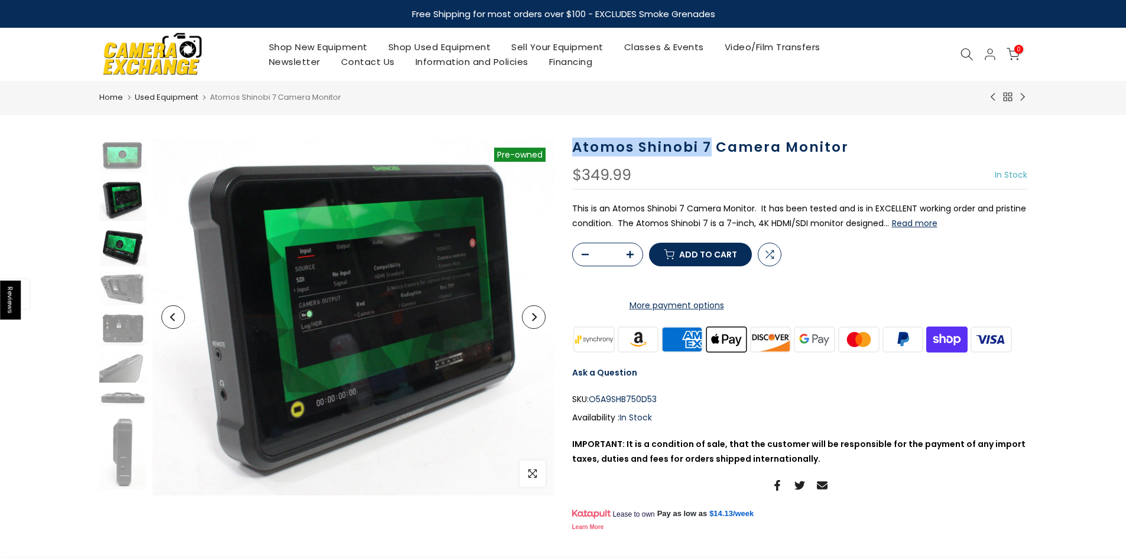
click at [131, 236] on img at bounding box center [122, 247] width 47 height 40
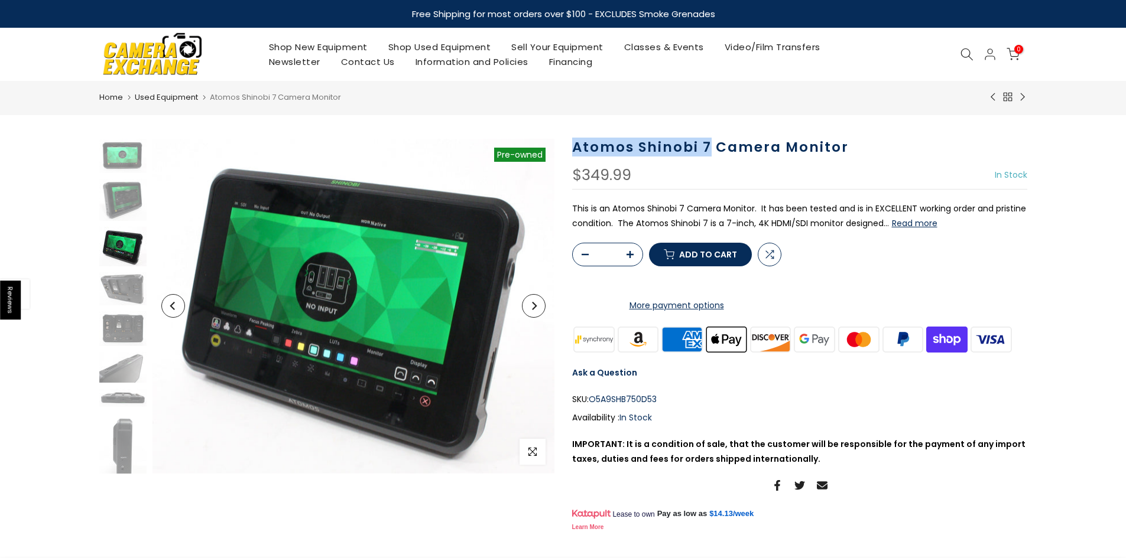
scroll to position [29, 0]
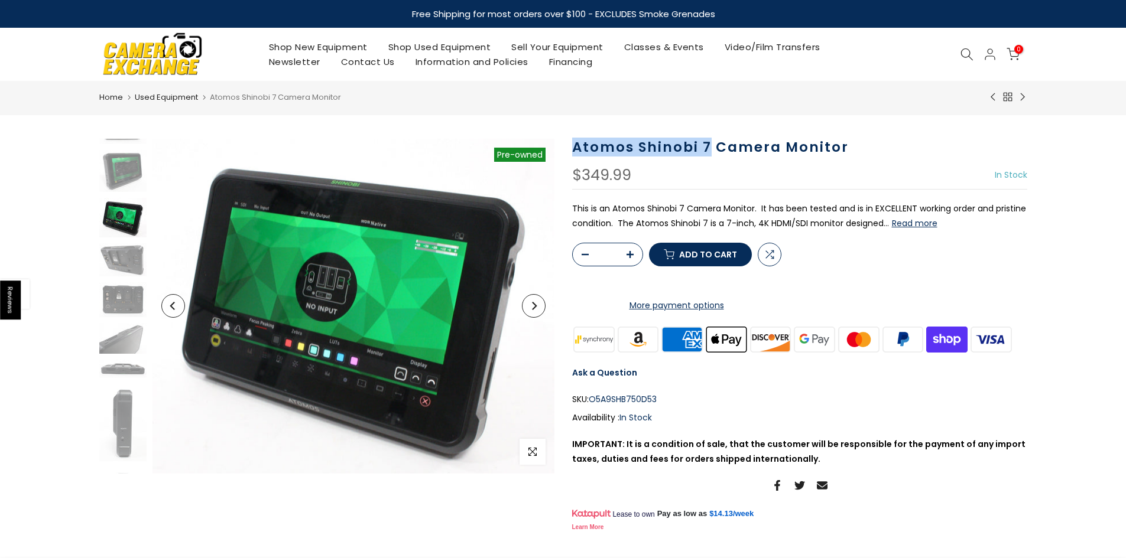
click at [131, 203] on img at bounding box center [122, 218] width 47 height 40
click at [134, 185] on img at bounding box center [122, 171] width 47 height 42
